Goal: Complete application form: Complete application form

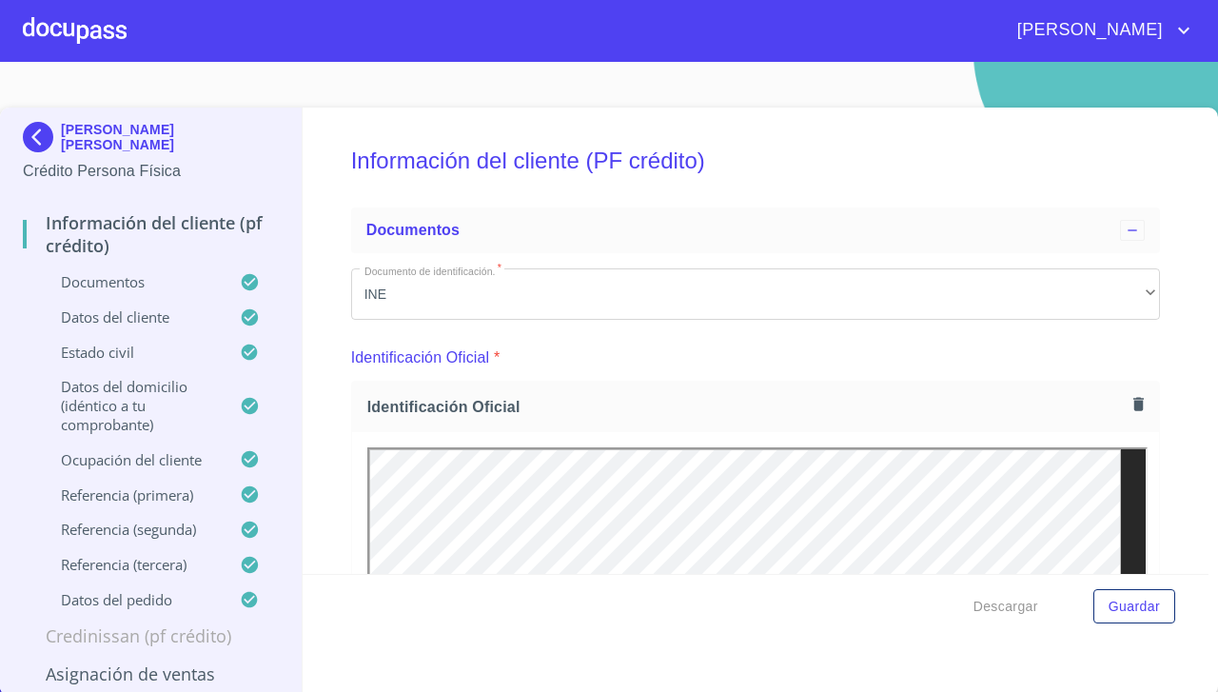
click at [84, 30] on div at bounding box center [75, 30] width 104 height 61
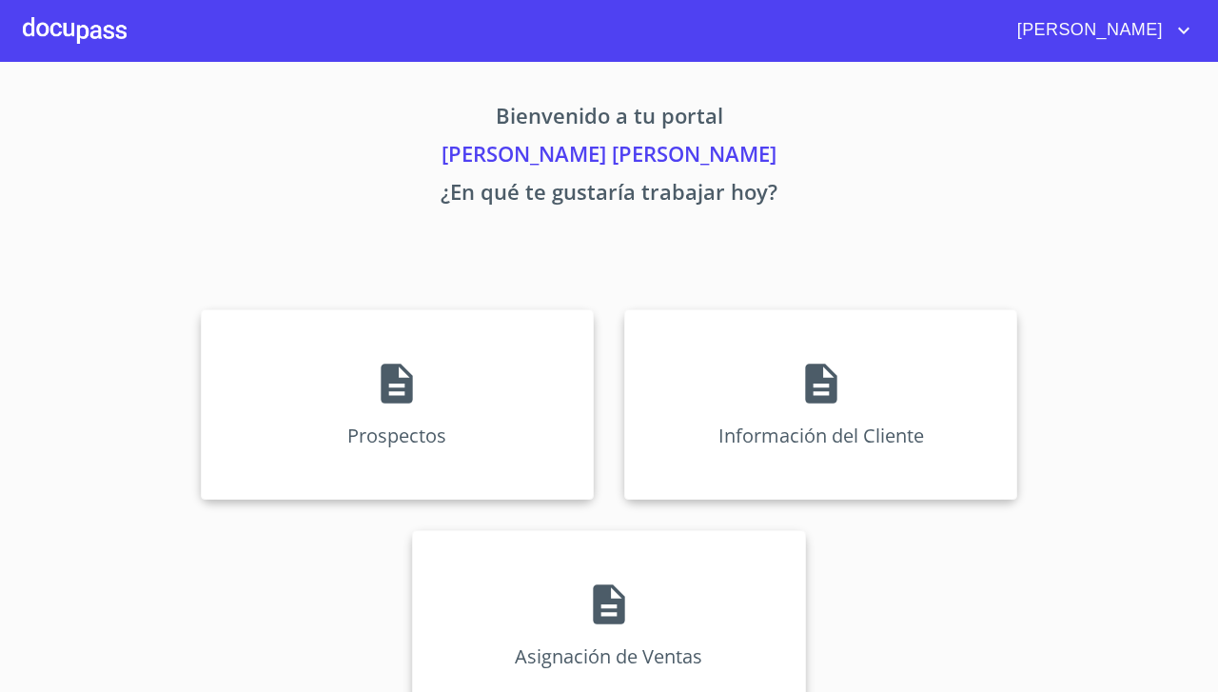
click at [402, 412] on div "Prospectos" at bounding box center [397, 404] width 393 height 190
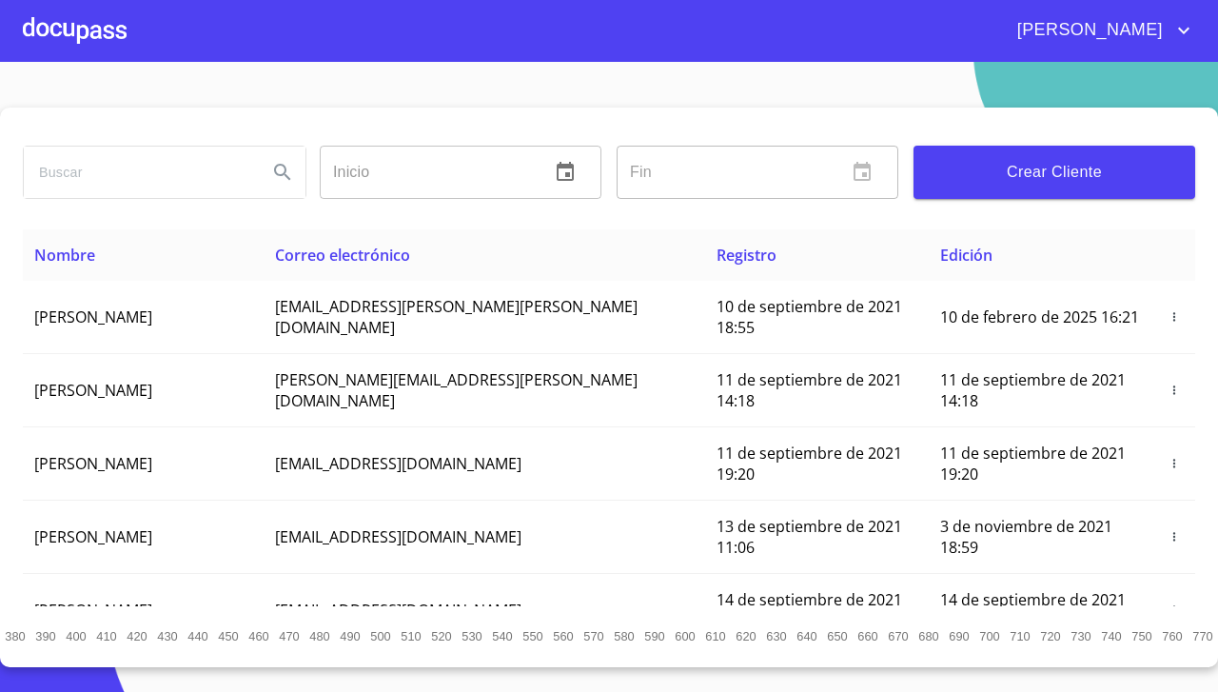
click at [1142, 168] on span "Crear Cliente" at bounding box center [1054, 172] width 251 height 27
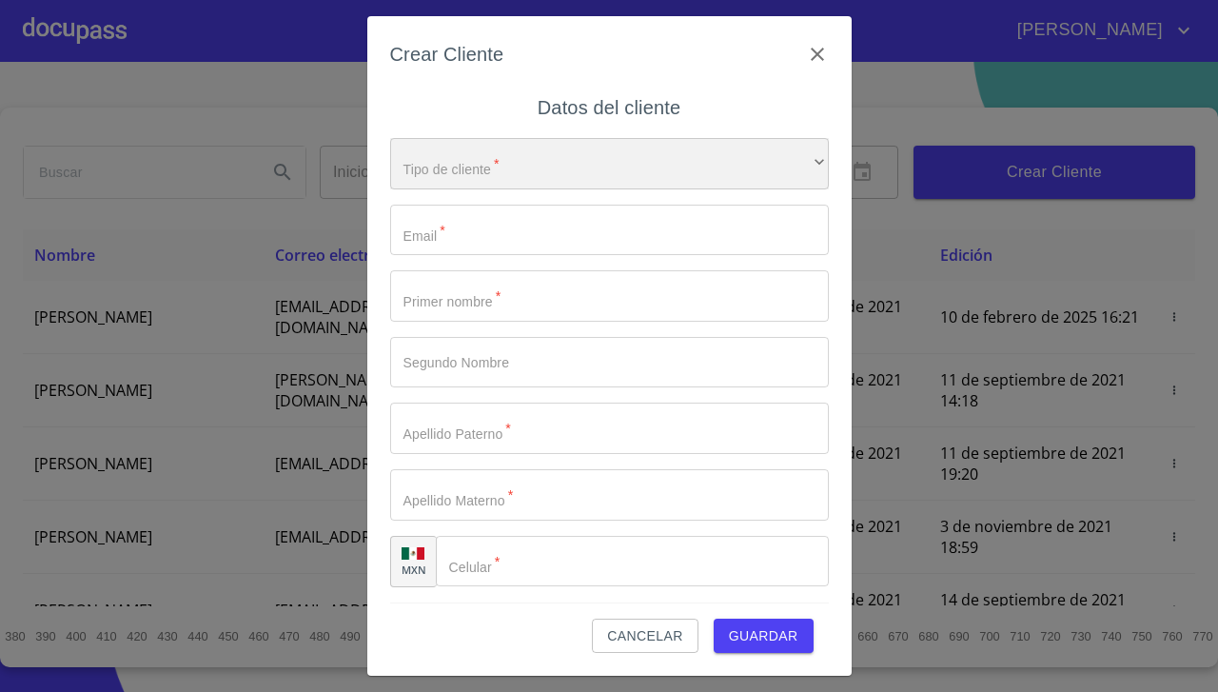
click at [678, 170] on div "​" at bounding box center [609, 163] width 439 height 51
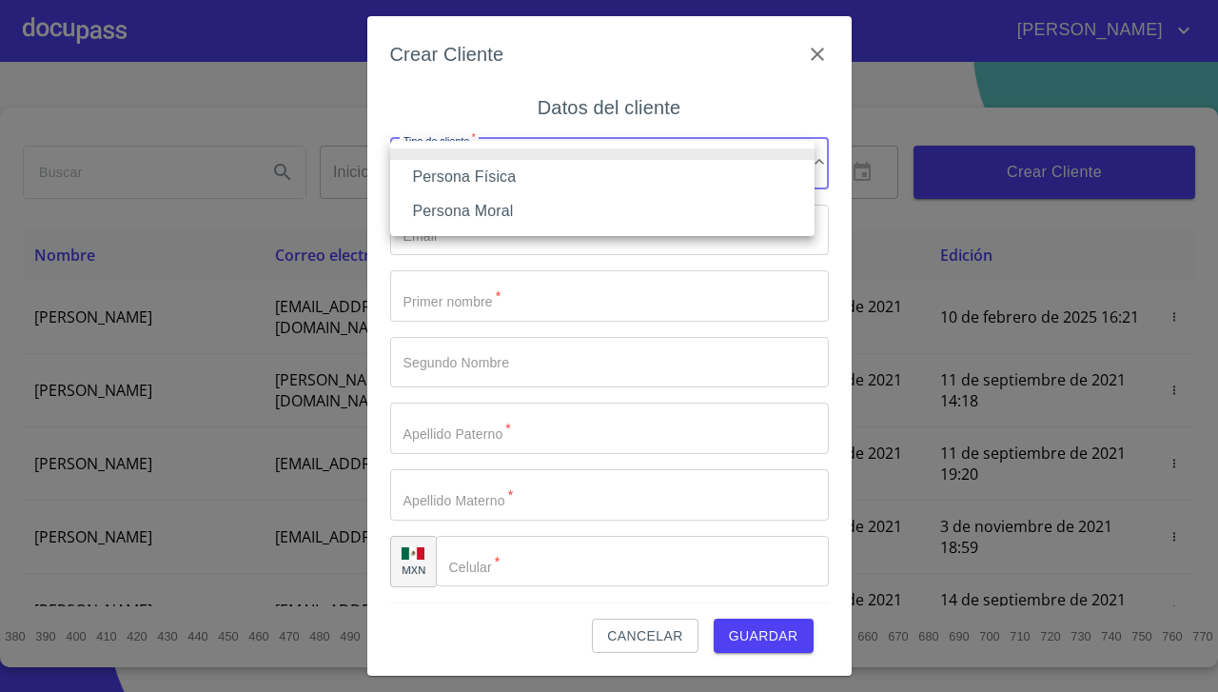
click at [653, 177] on li "Persona Física" at bounding box center [602, 177] width 424 height 34
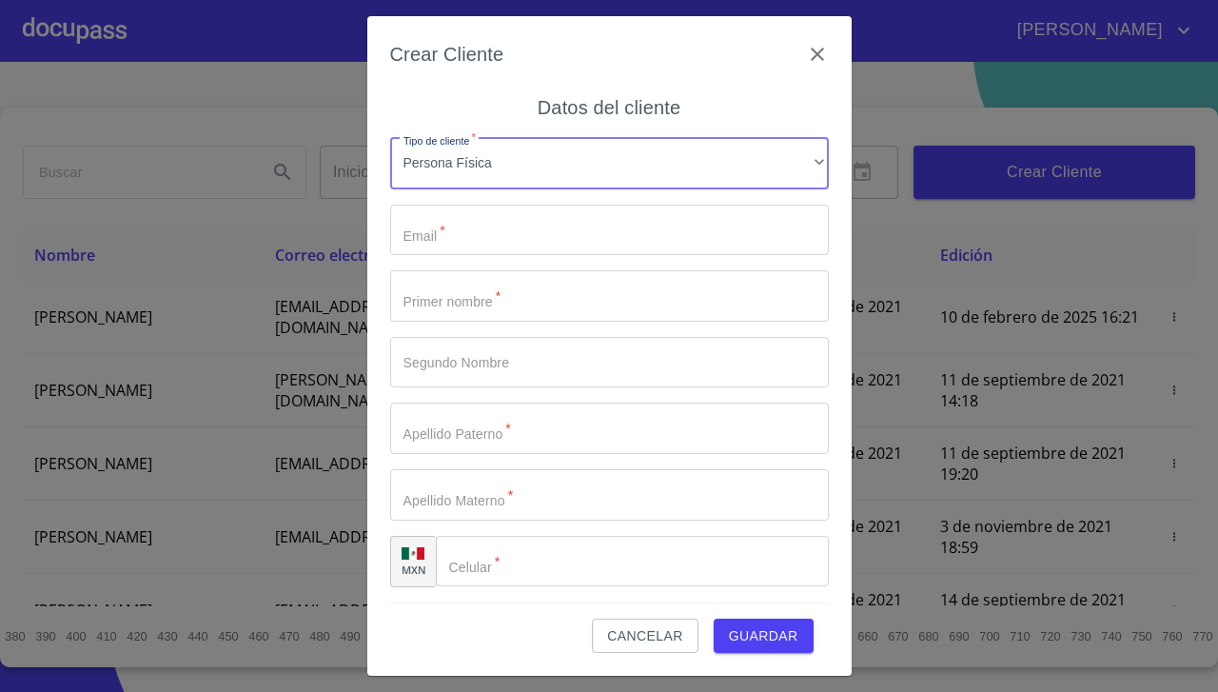
click at [645, 237] on input "Tipo de cliente   *" at bounding box center [609, 230] width 439 height 51
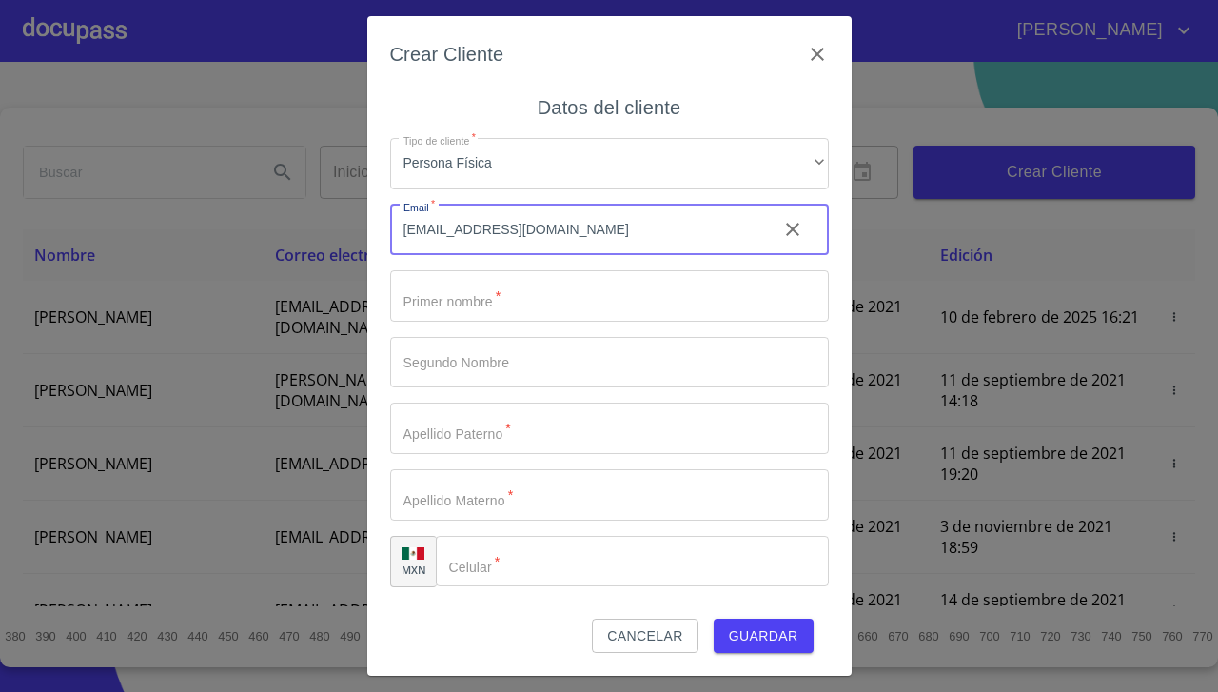
type input "[EMAIL_ADDRESS][DOMAIN_NAME]"
click at [688, 298] on input "Tipo de cliente   *" at bounding box center [609, 295] width 439 height 51
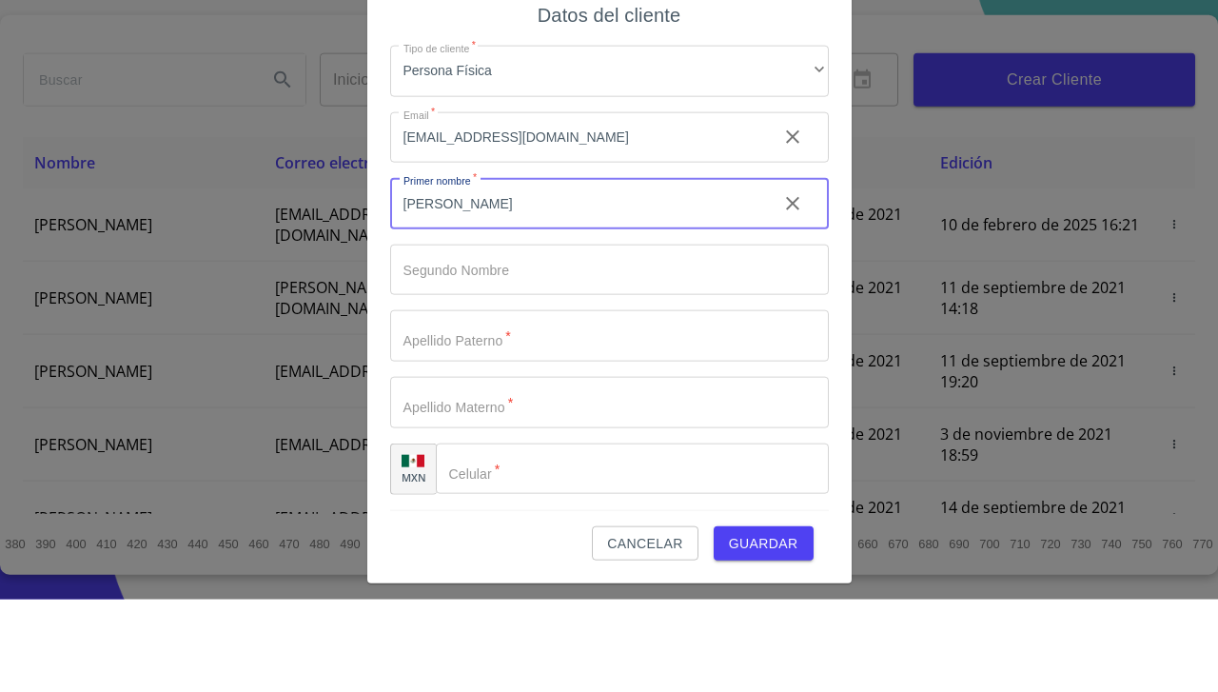
type input "[PERSON_NAME]"
click at [660, 361] on input "Tipo de cliente   *" at bounding box center [609, 362] width 439 height 51
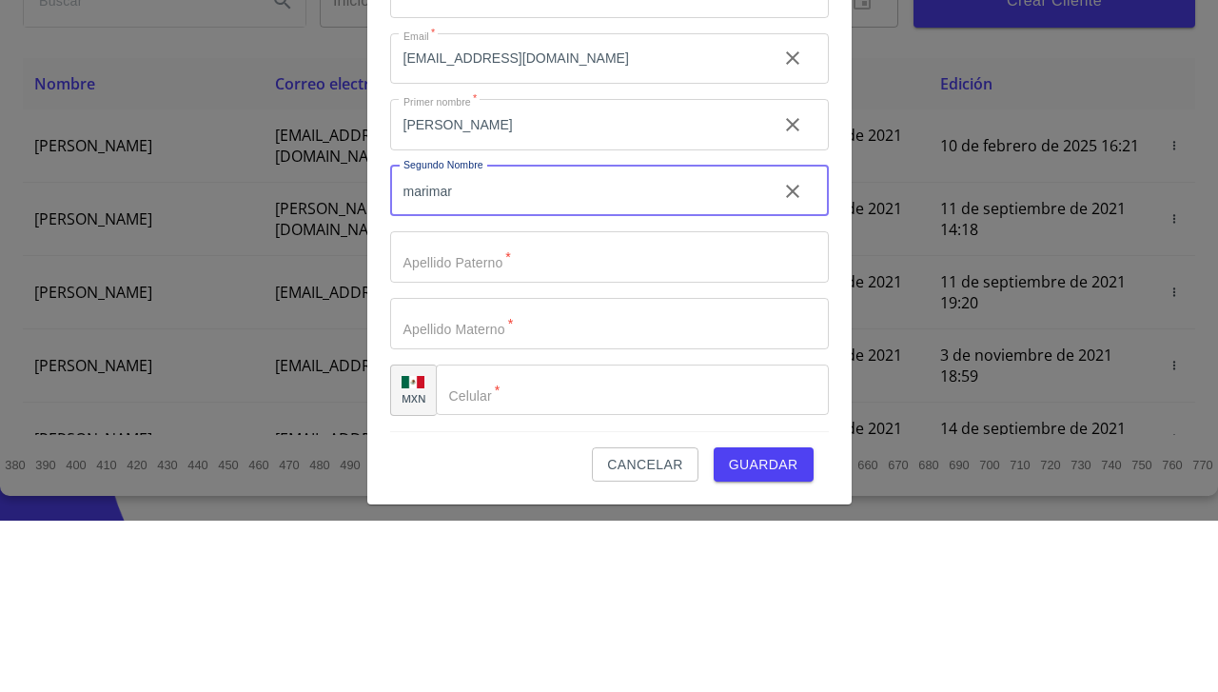
type input "marimar"
click at [677, 431] on input "Tipo de cliente   *" at bounding box center [609, 428] width 439 height 51
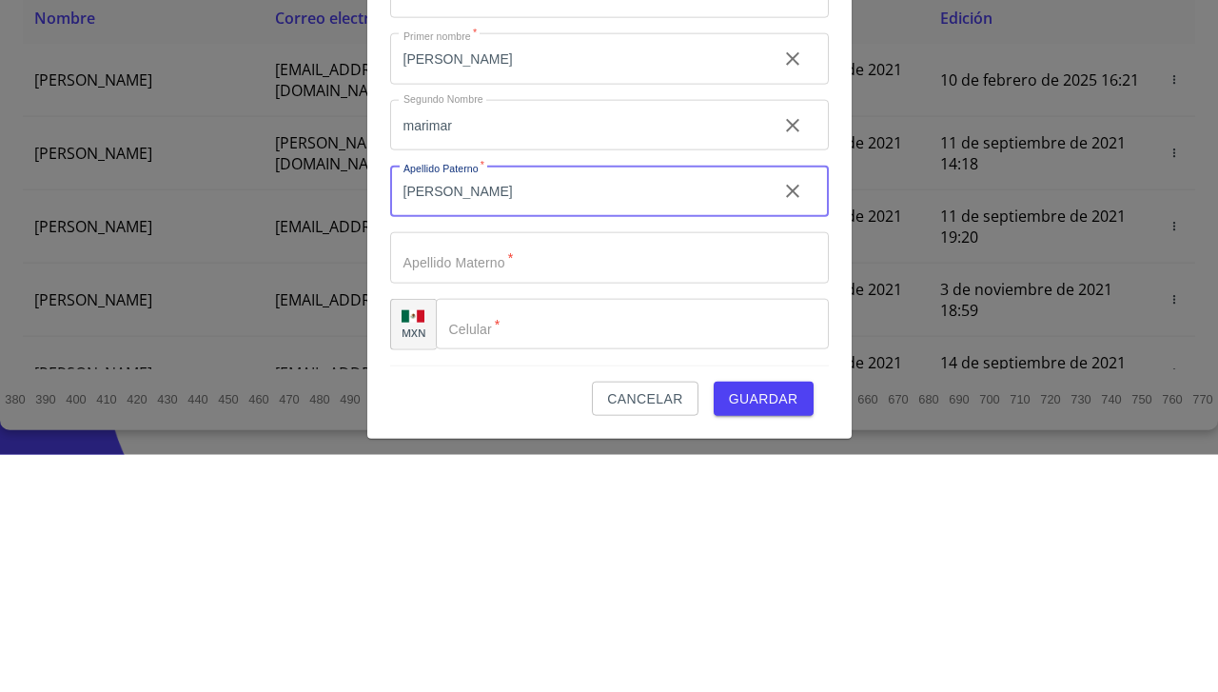
type input "[PERSON_NAME]"
click at [658, 476] on input "Tipo de cliente   *" at bounding box center [609, 494] width 439 height 51
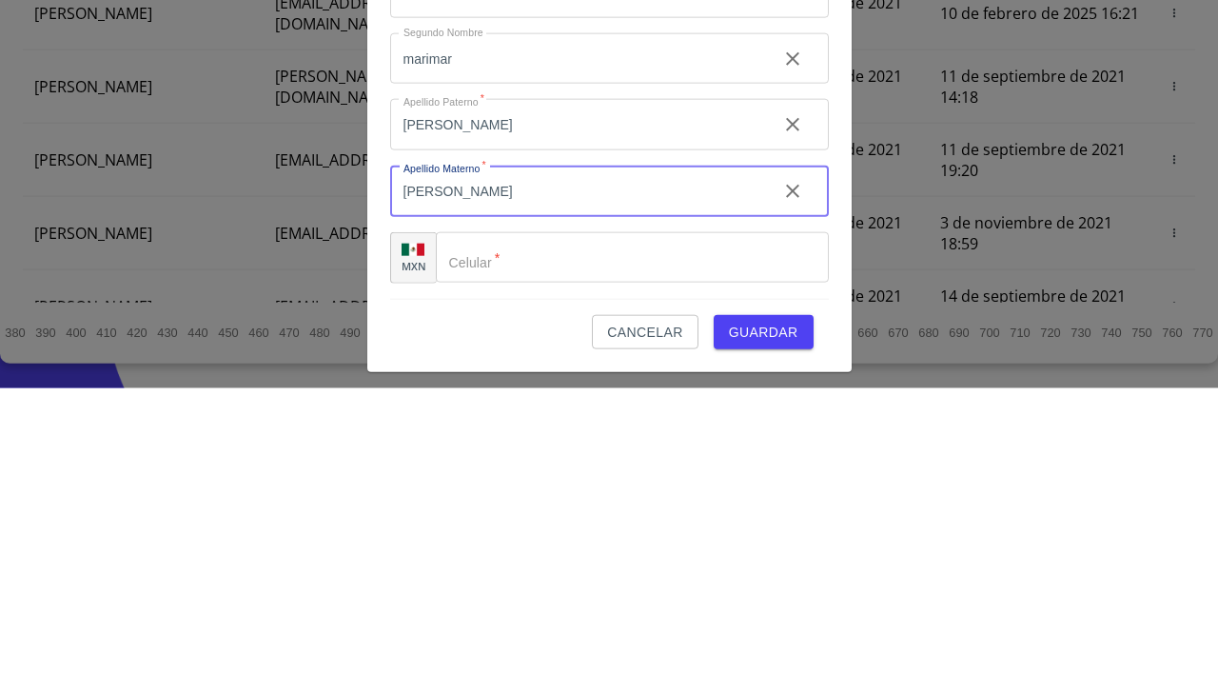
type input "[PERSON_NAME]"
click at [647, 564] on input "Tipo de cliente   *" at bounding box center [632, 561] width 393 height 51
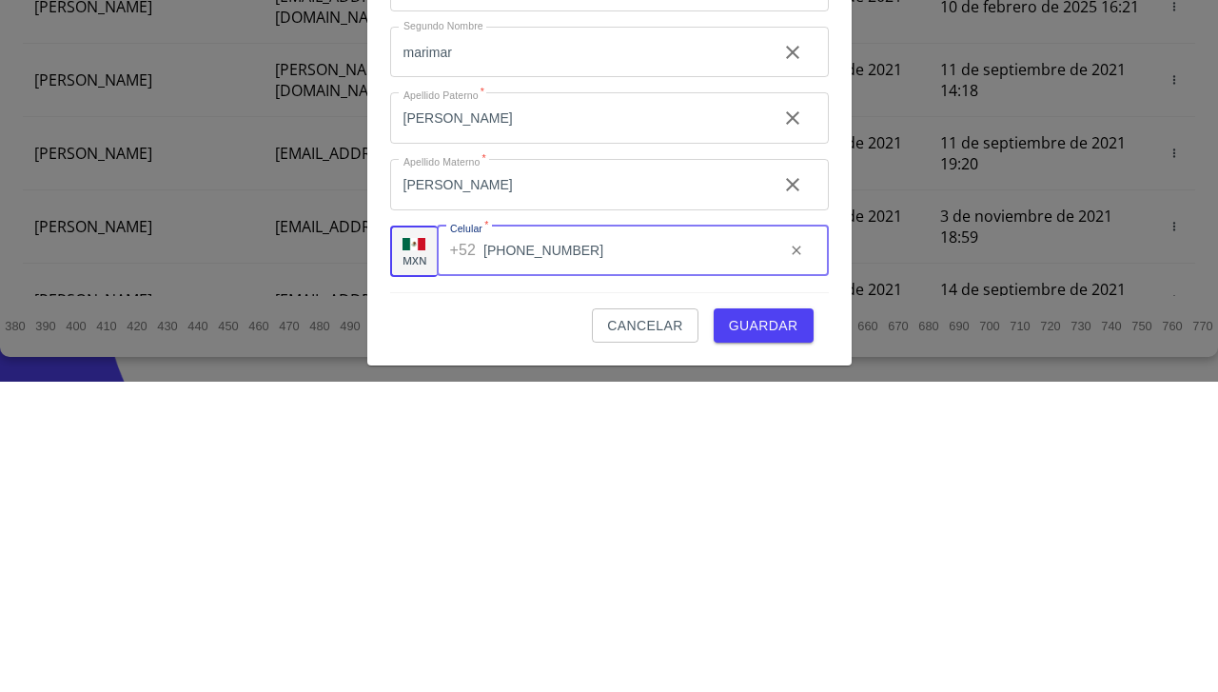
type input "[PHONE_NUMBER]"
click at [781, 637] on span "Guardar" at bounding box center [763, 636] width 69 height 24
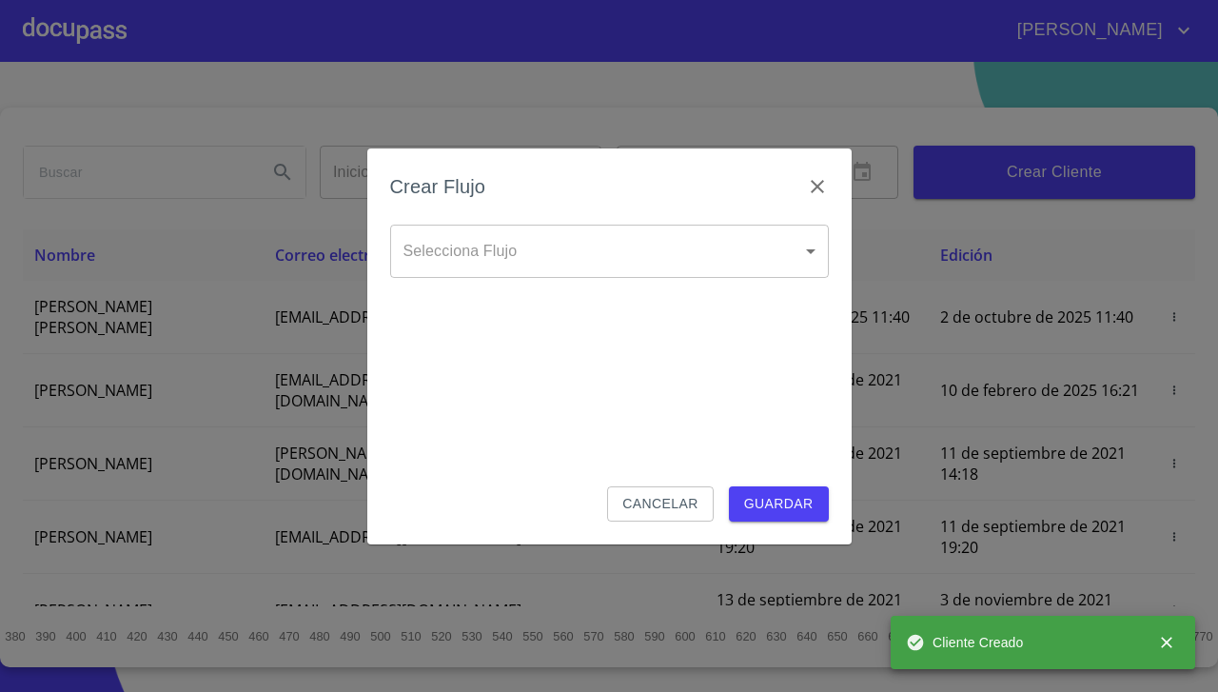
click at [740, 232] on body "[PERSON_NAME] ​ Fin ​ Crear Cliente Nombre Correo electrónico Registro Edición …" at bounding box center [609, 346] width 1218 height 692
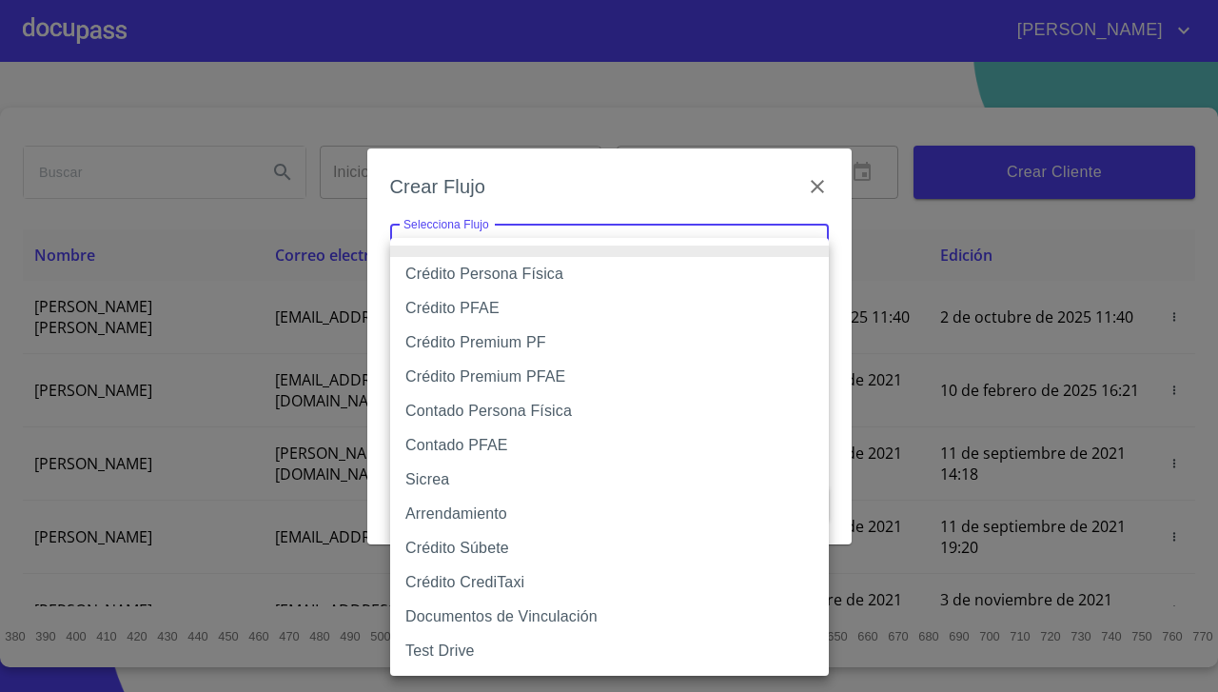
click at [695, 265] on li "Crédito Persona Física" at bounding box center [609, 274] width 439 height 34
type input "6009fb3c7d1714eb8809aa97"
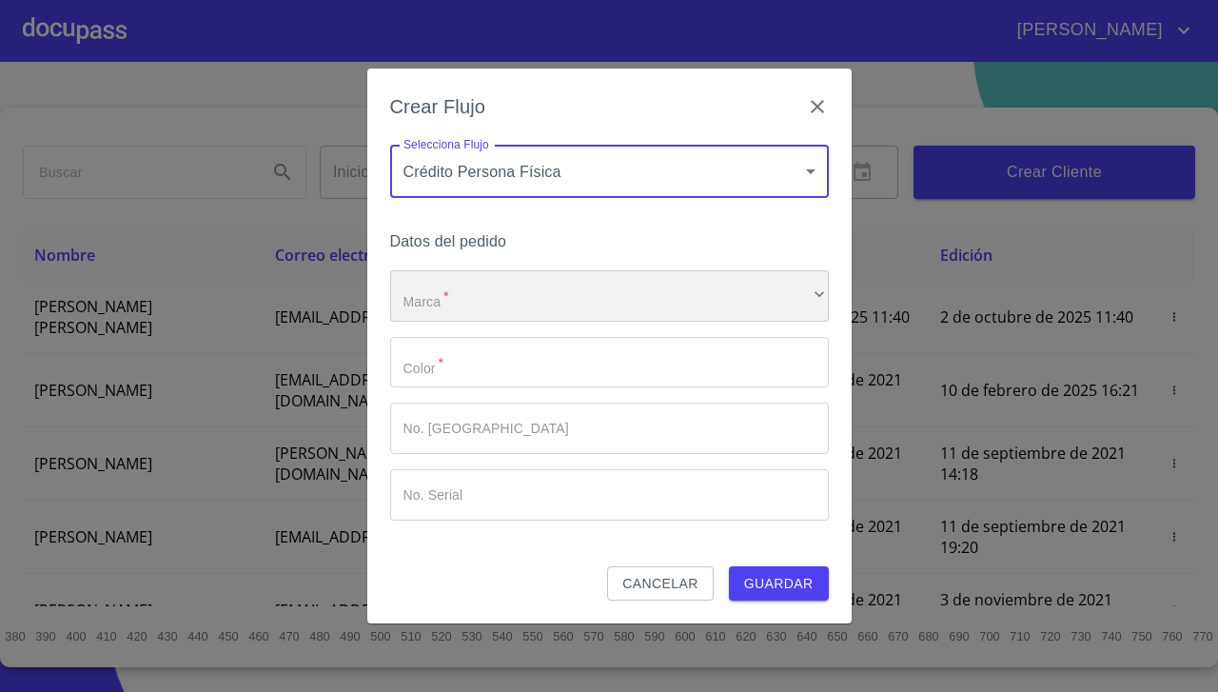
click at [704, 299] on div "​" at bounding box center [609, 295] width 439 height 51
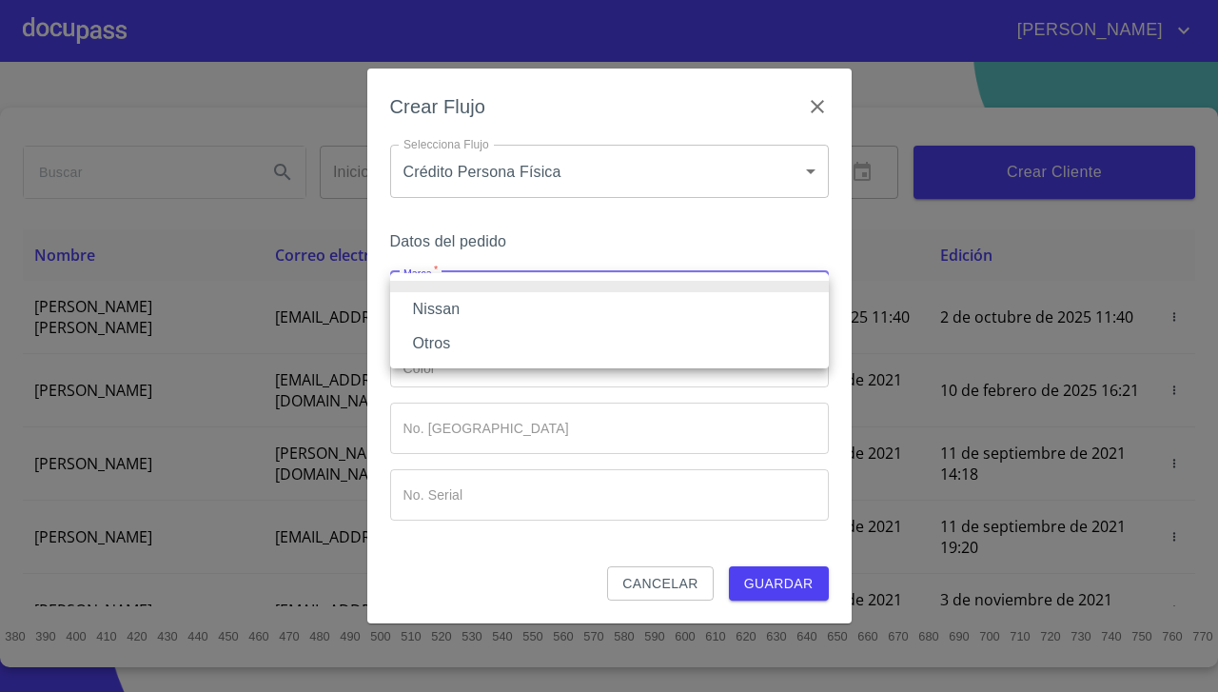
click at [698, 305] on li "Nissan" at bounding box center [609, 309] width 439 height 34
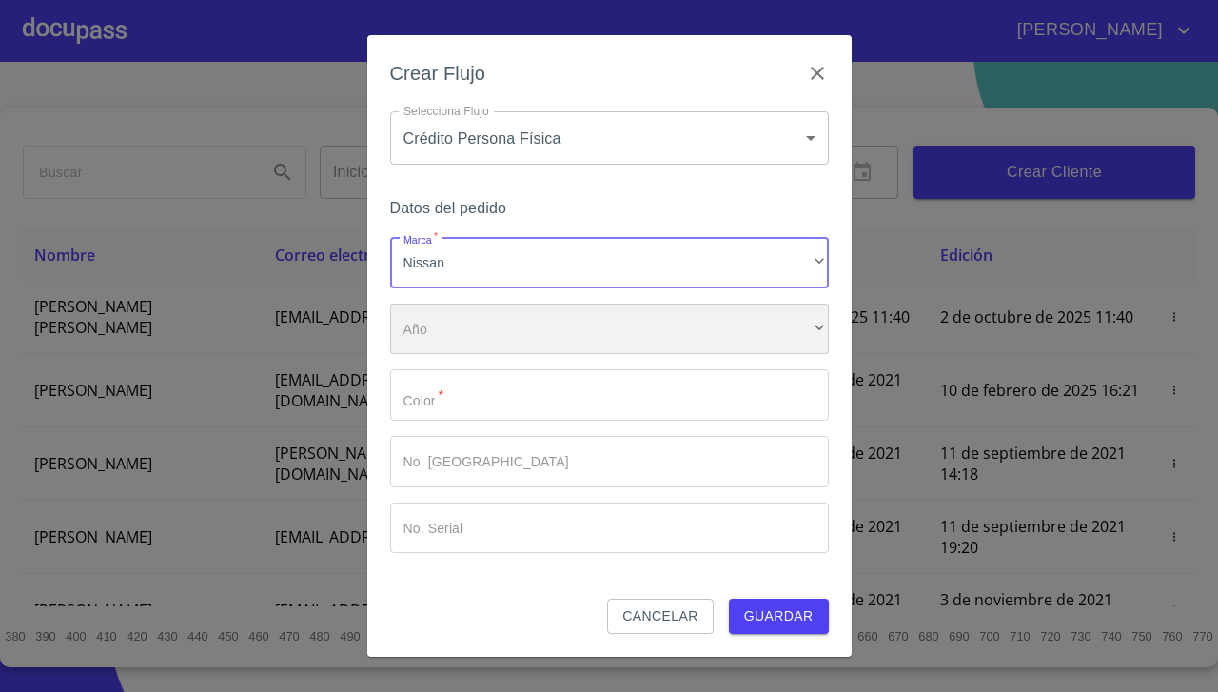
click at [693, 348] on div "​" at bounding box center [609, 329] width 439 height 51
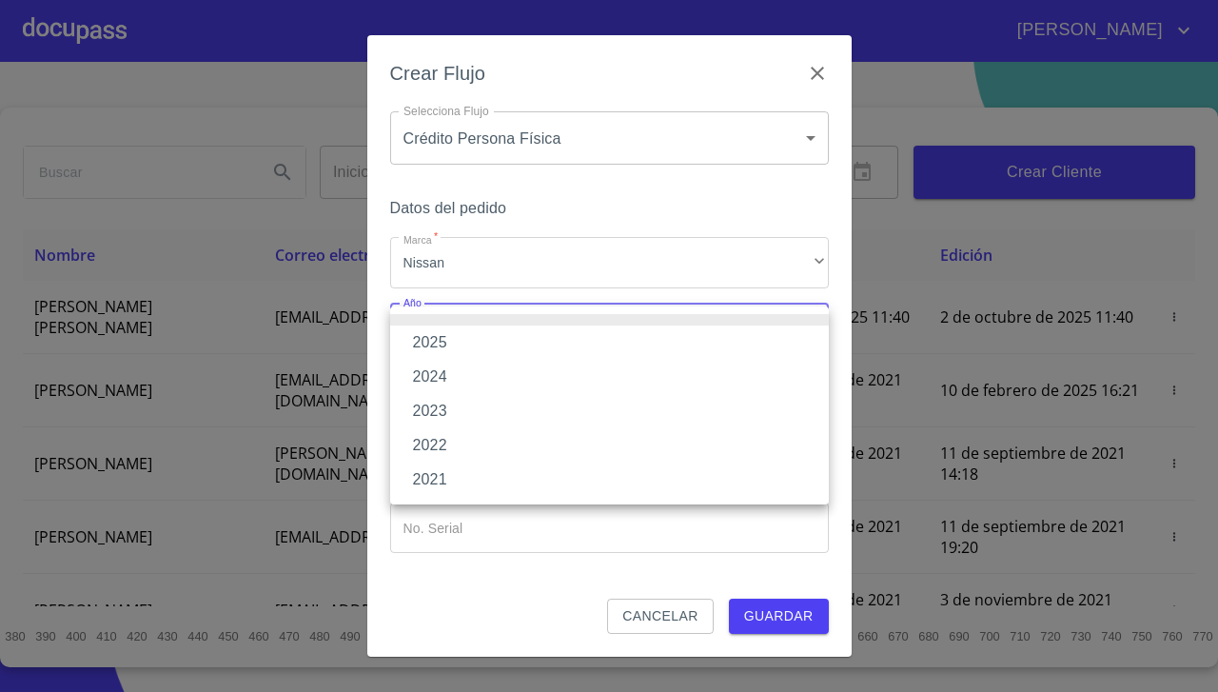
click at [683, 341] on li "2025" at bounding box center [609, 342] width 439 height 34
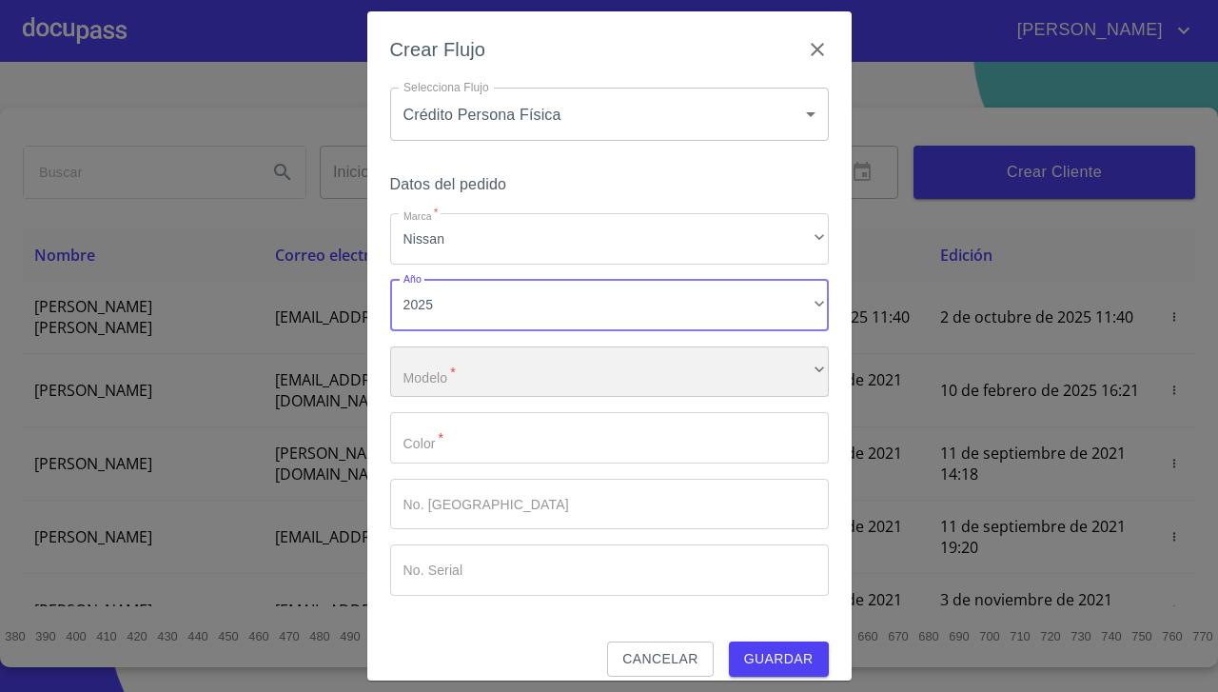
click at [666, 382] on div "​" at bounding box center [609, 371] width 439 height 51
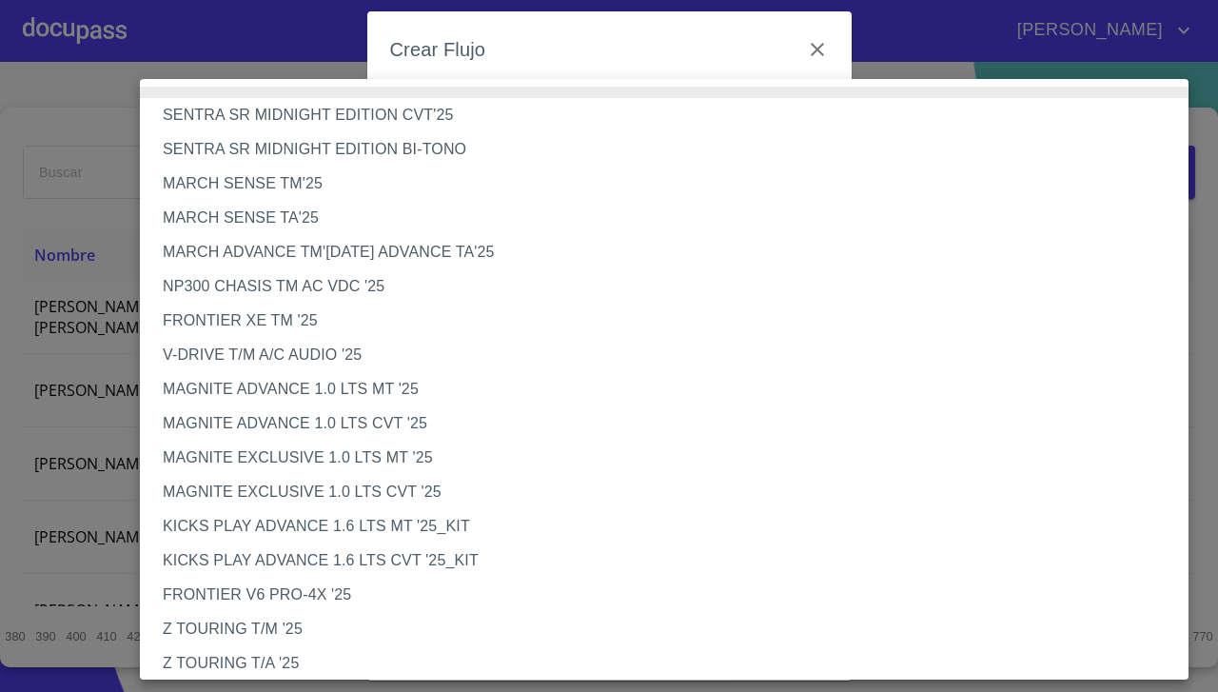
click at [472, 222] on li "MARCH SENSE TA'25" at bounding box center [671, 218] width 1063 height 34
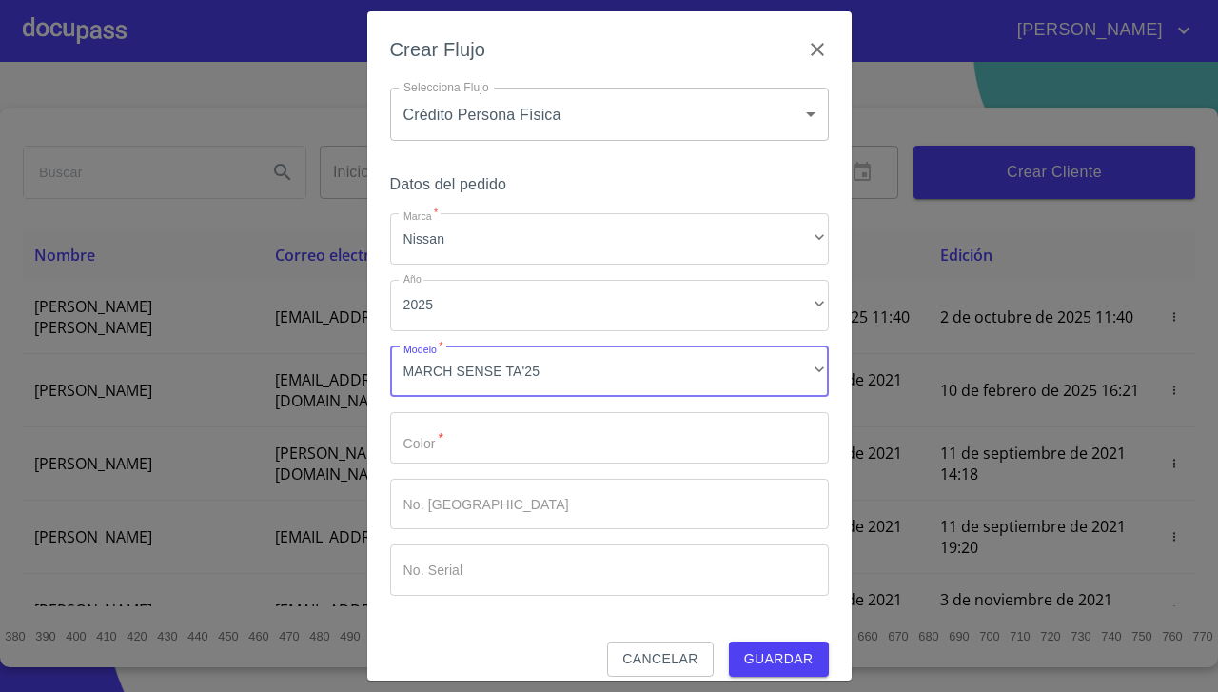
click at [513, 441] on input "Marca   *" at bounding box center [609, 437] width 439 height 51
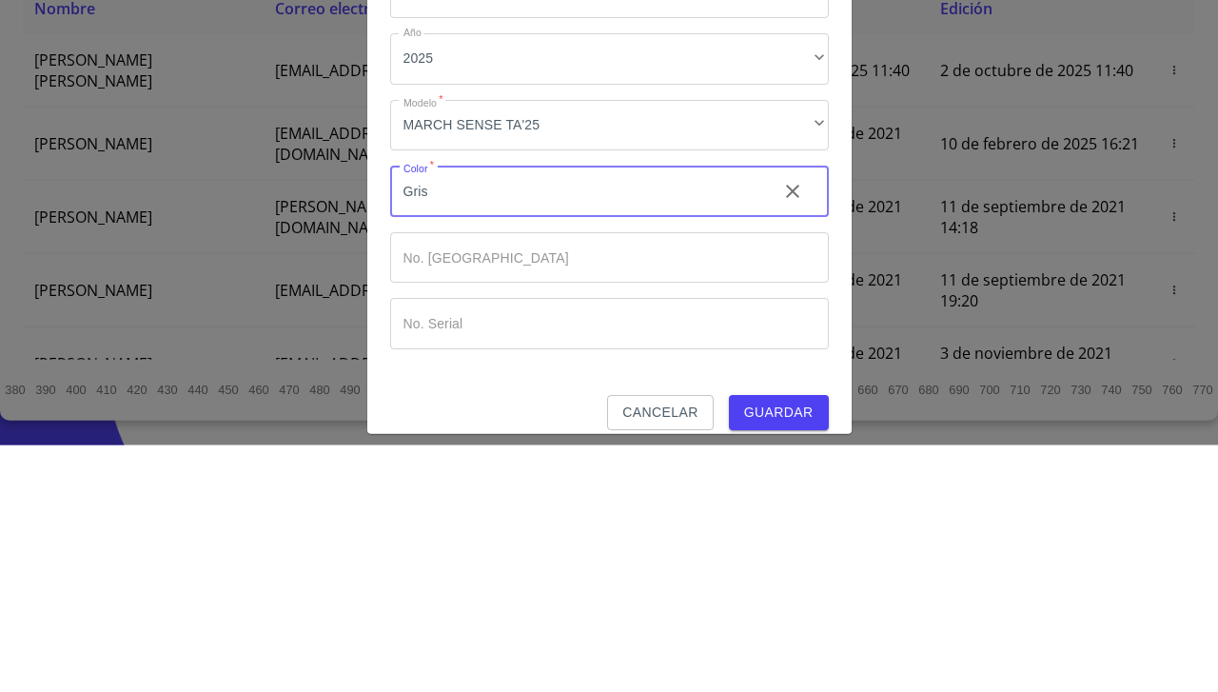
scroll to position [18, 0]
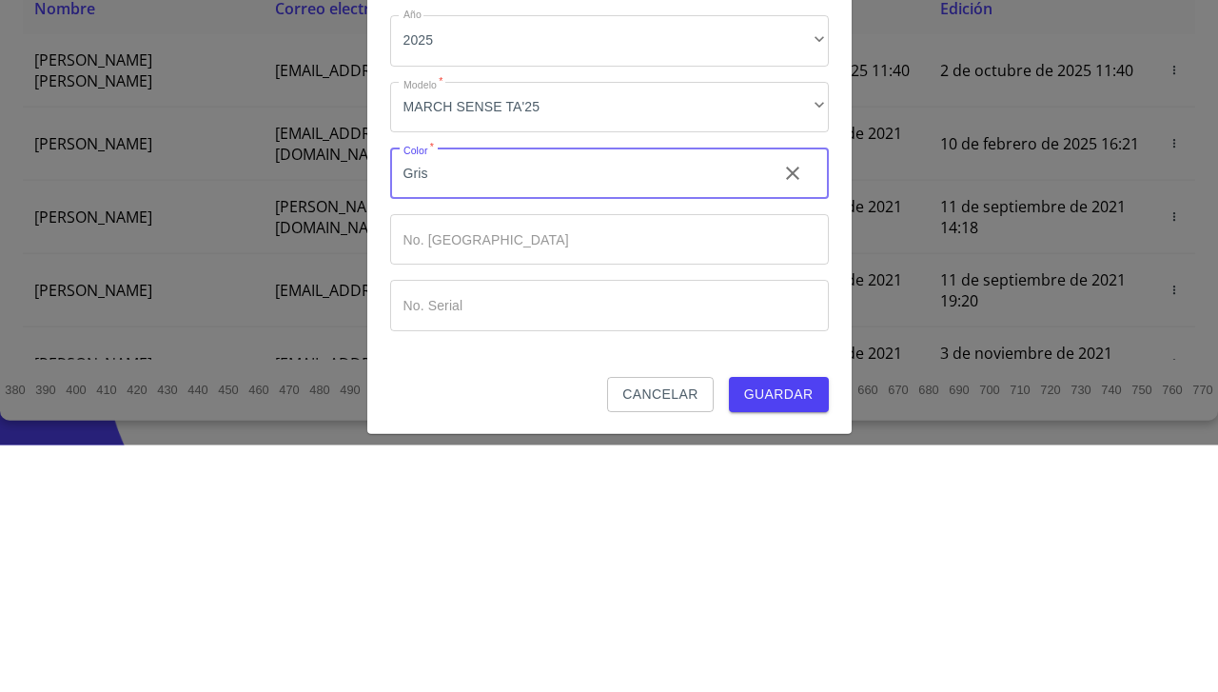
type input "Gris"
click at [791, 623] on button "Guardar" at bounding box center [779, 640] width 100 height 35
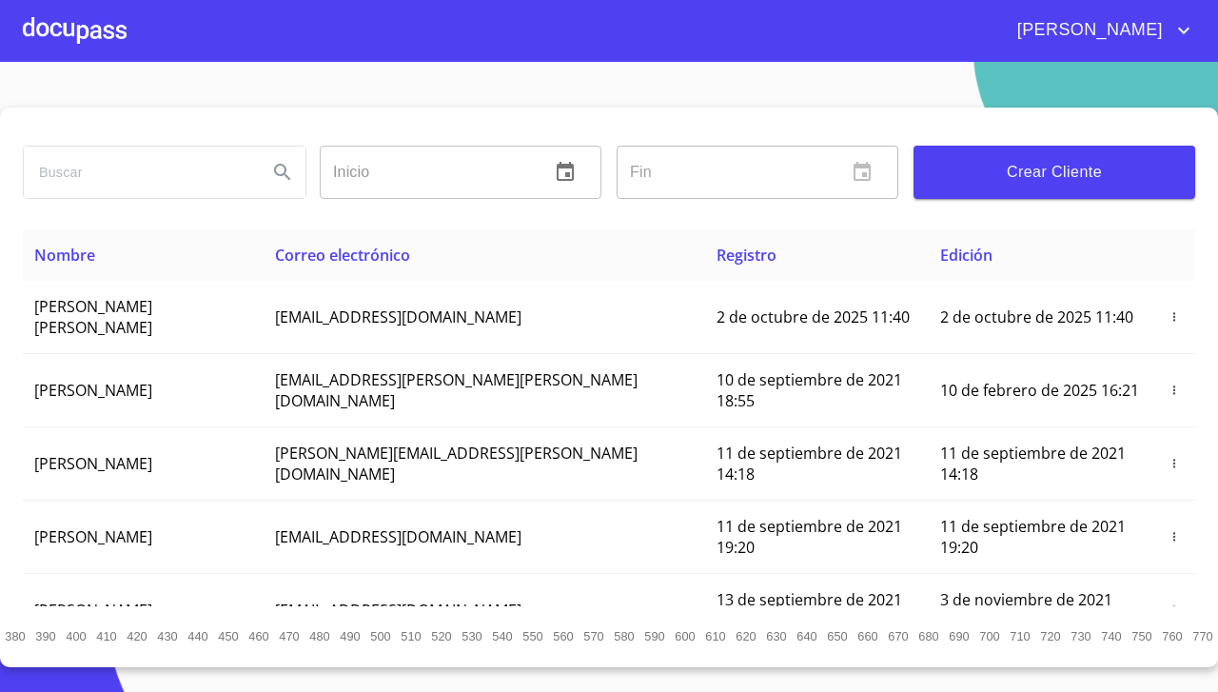
click at [87, 45] on div at bounding box center [75, 30] width 104 height 61
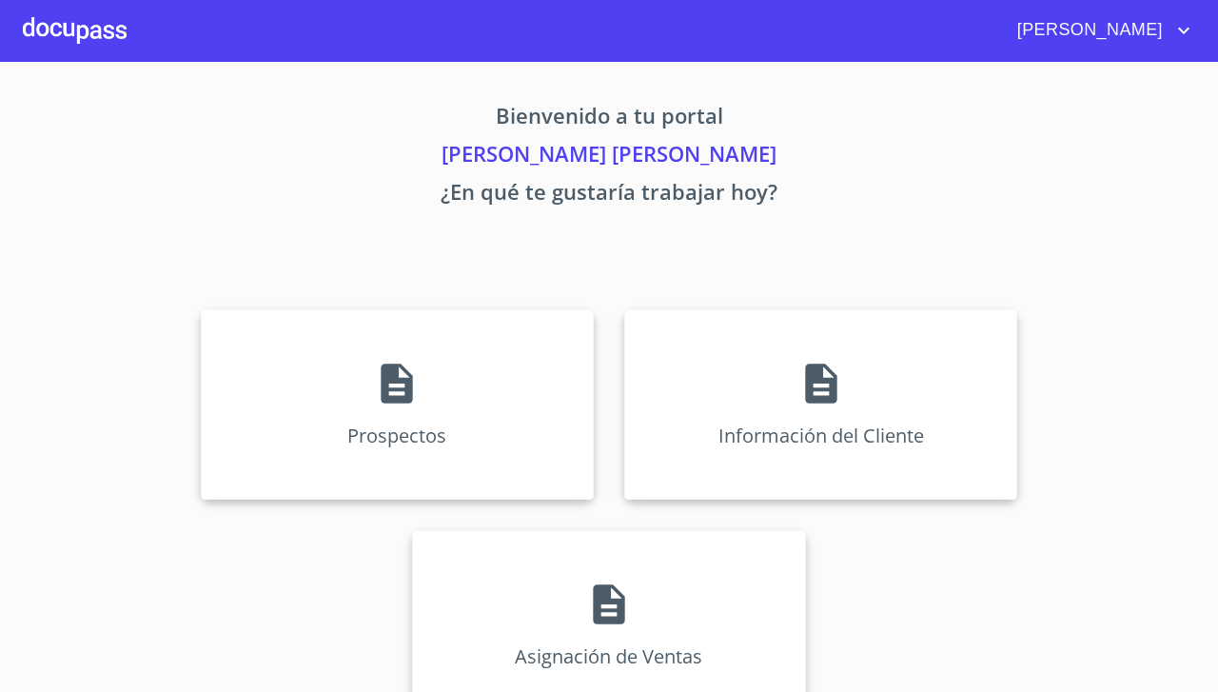
click at [856, 405] on div "Información del Cliente" at bounding box center [820, 404] width 393 height 190
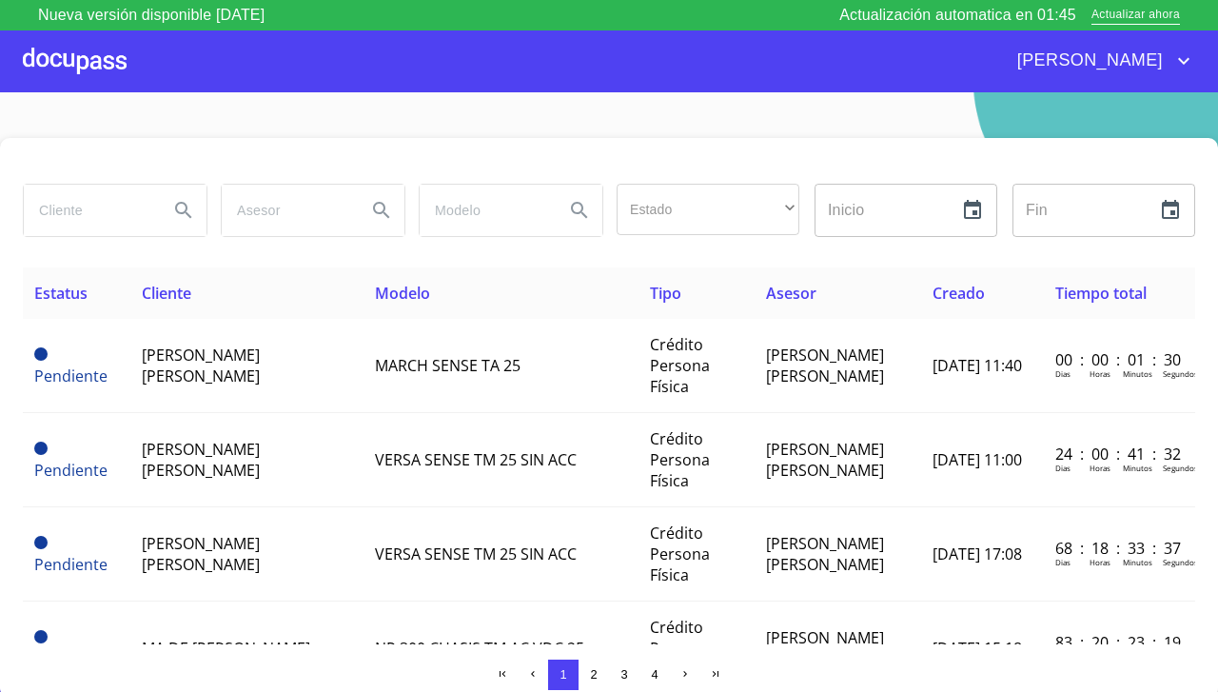
click at [363, 368] on td "MARCH SENSE TA 25" at bounding box center [500, 366] width 275 height 94
